Goal: Navigation & Orientation: Understand site structure

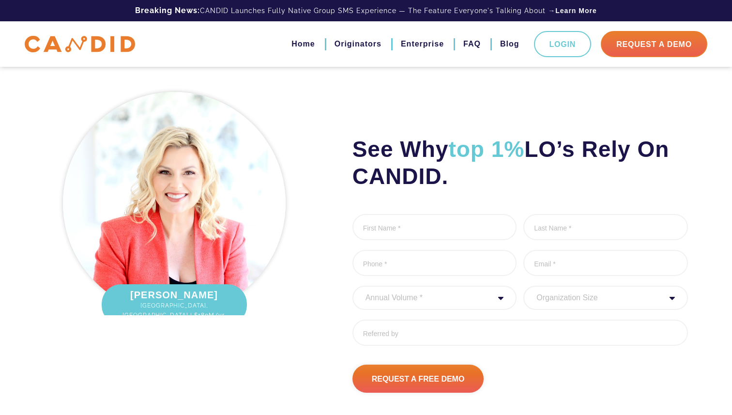
scroll to position [1123, 0]
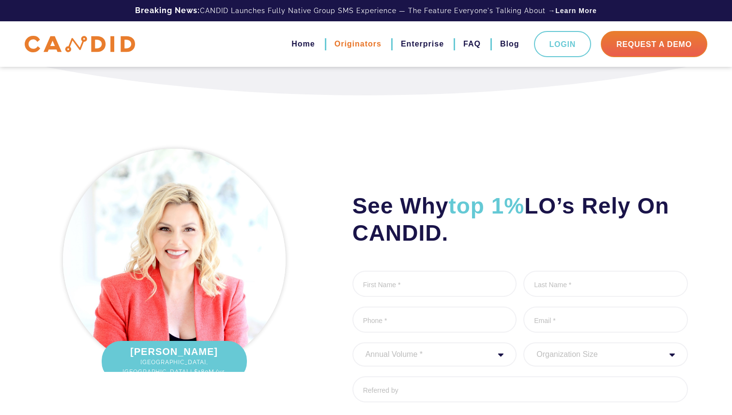
click at [377, 43] on link "Originators" at bounding box center [358, 44] width 47 height 16
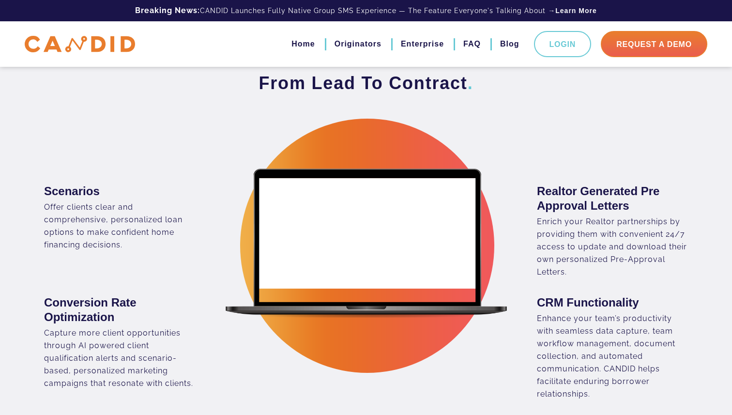
scroll to position [606, 0]
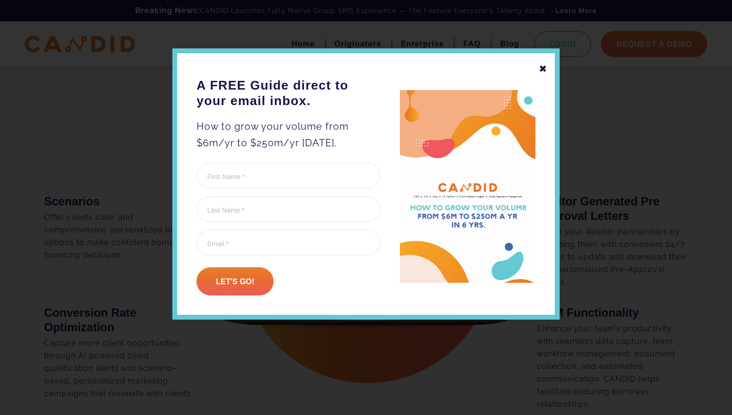
click at [545, 67] on div "✖" at bounding box center [543, 69] width 9 height 16
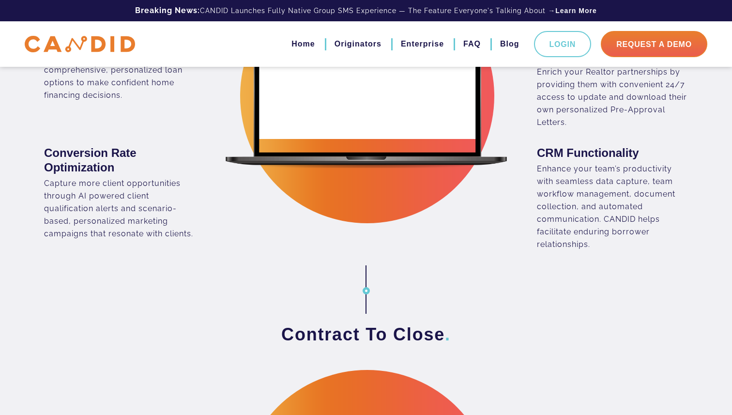
scroll to position [457, 0]
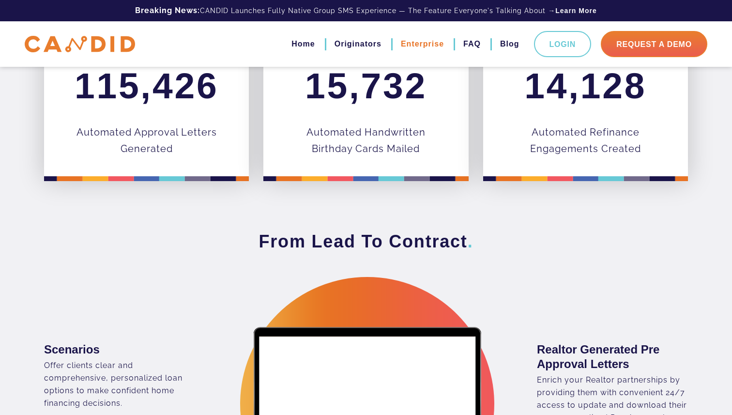
click at [414, 48] on link "Enterprise" at bounding box center [422, 44] width 43 height 16
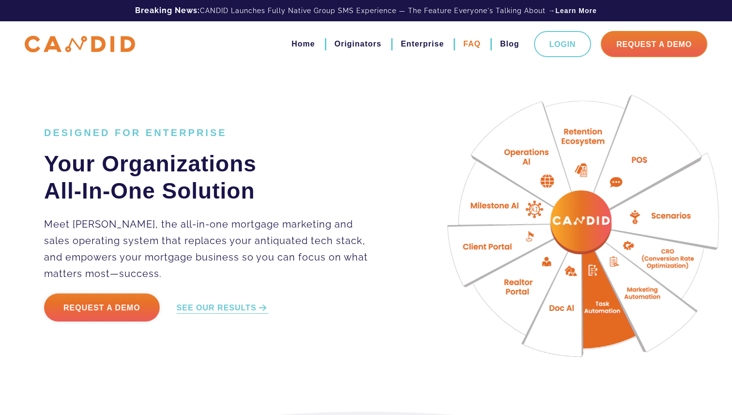
click at [467, 48] on link "FAQ" at bounding box center [472, 44] width 17 height 16
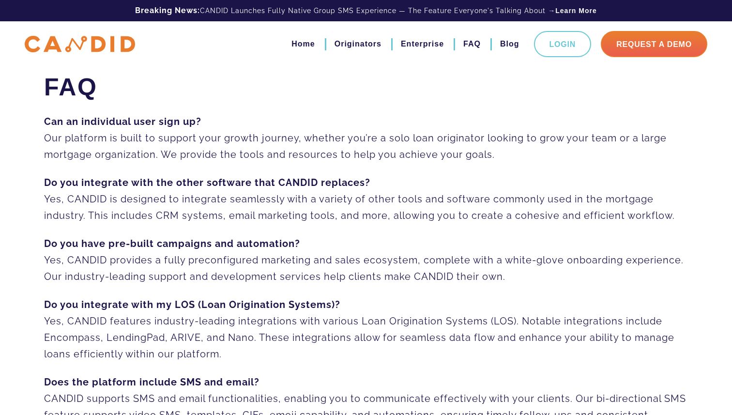
click at [62, 39] on img at bounding box center [80, 44] width 110 height 17
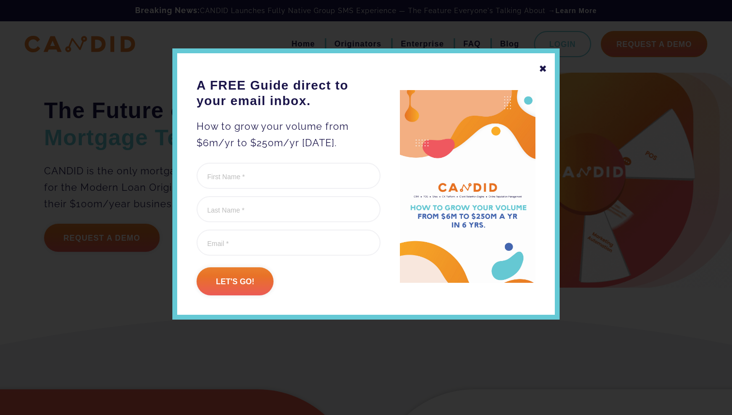
click at [545, 70] on div "✖" at bounding box center [543, 69] width 9 height 16
